Goal: Navigation & Orientation: Find specific page/section

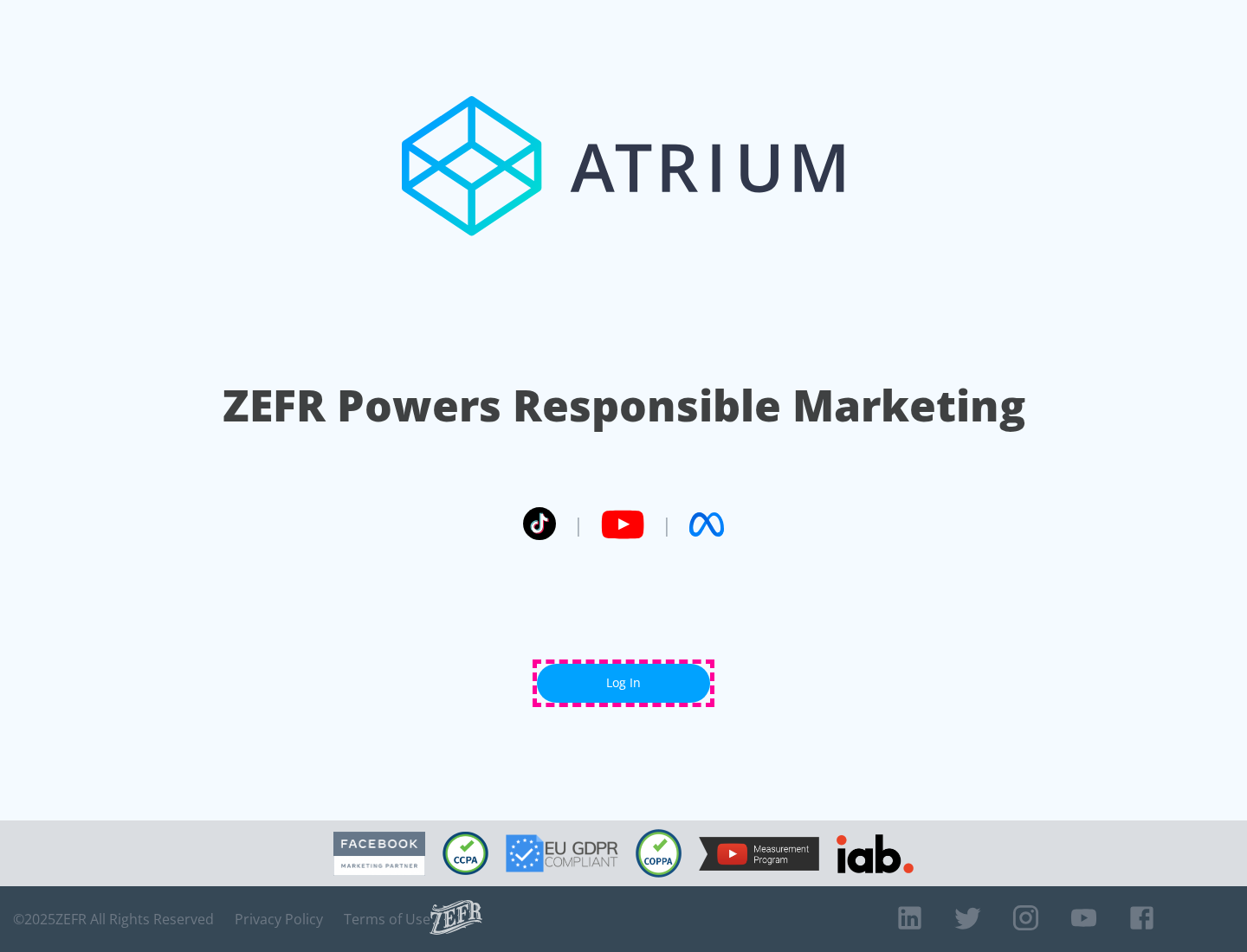
click at [623, 683] on link "Log In" at bounding box center [623, 683] width 174 height 39
